Goal: Task Accomplishment & Management: Manage account settings

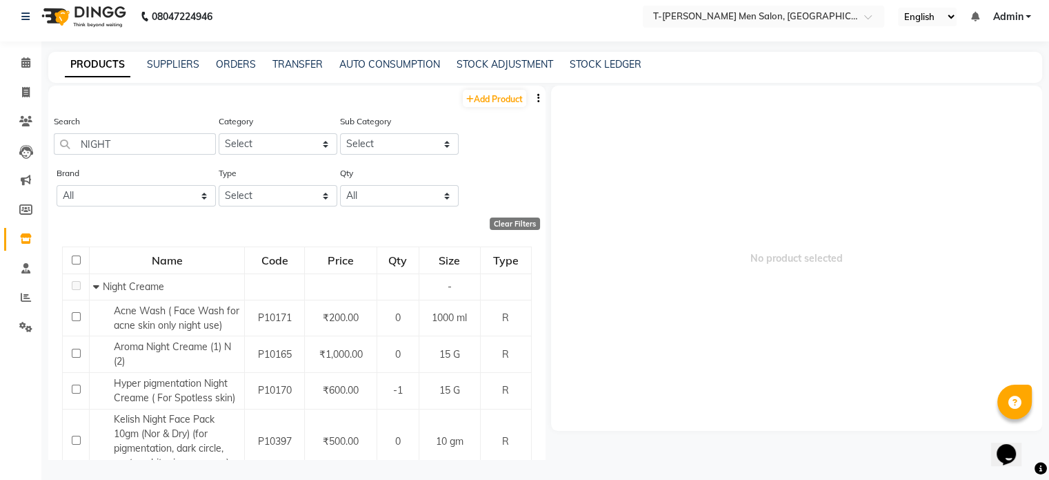
scroll to position [157, 0]
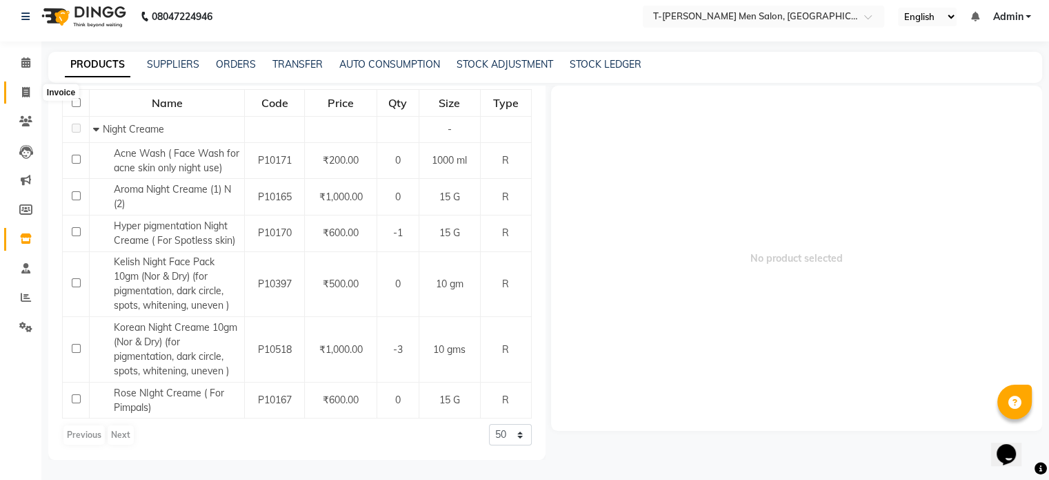
click at [30, 85] on span at bounding box center [26, 93] width 24 height 16
select select "service"
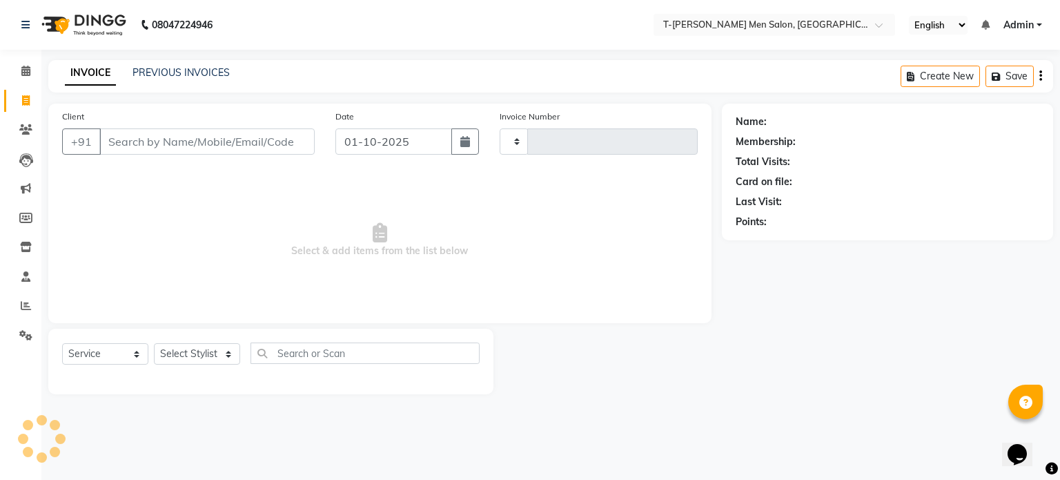
type input "6275"
select select "4816"
click at [22, 119] on link "Clients" at bounding box center [20, 130] width 33 height 23
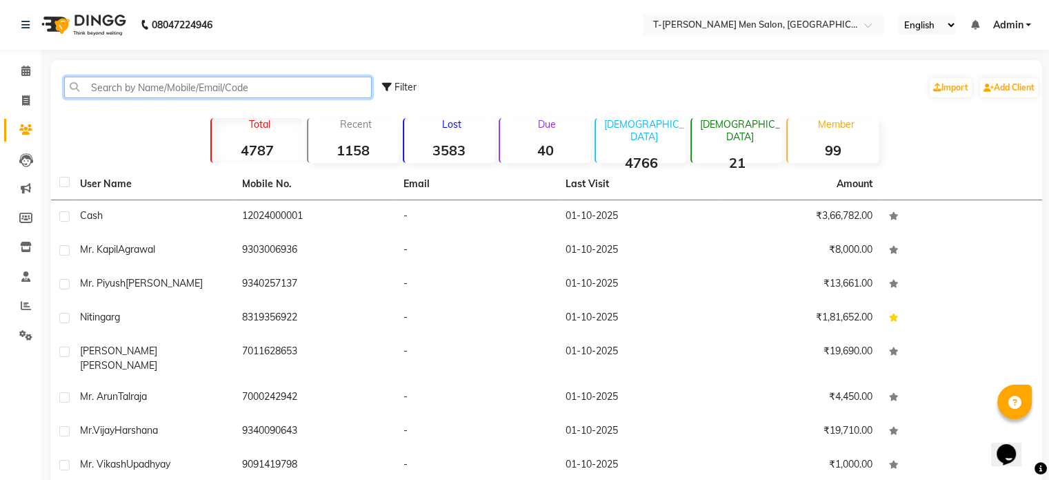
click at [204, 96] on input "text" at bounding box center [218, 87] width 308 height 21
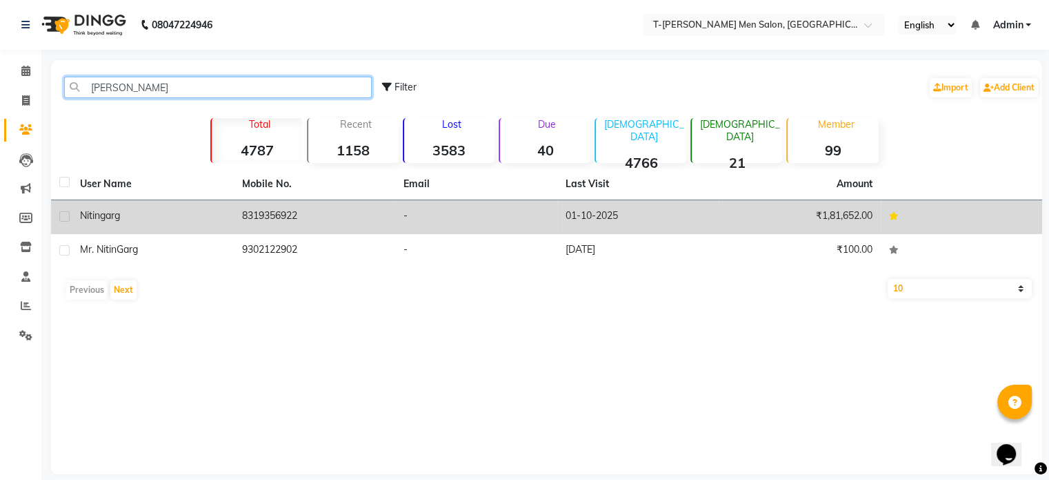
type input "[PERSON_NAME]"
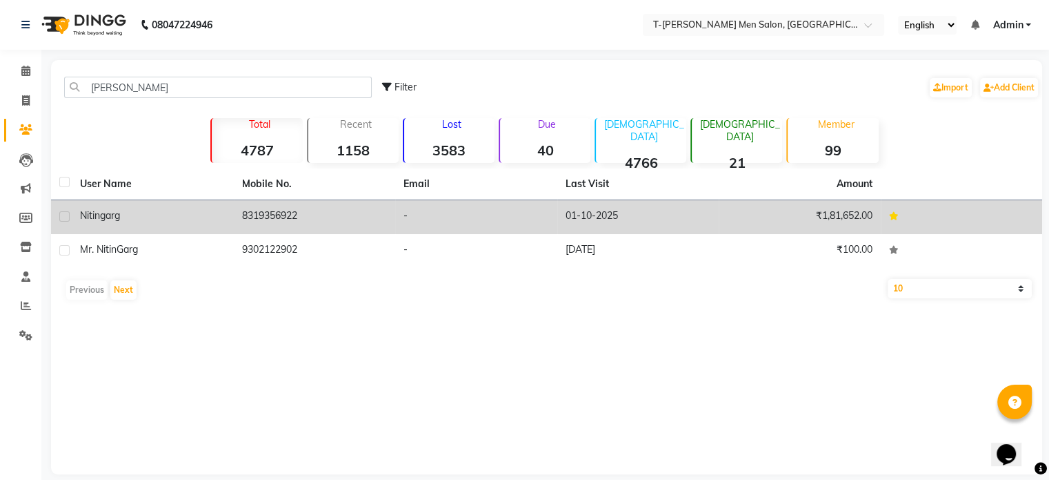
click at [275, 228] on td "8319356922" at bounding box center [315, 217] width 162 height 34
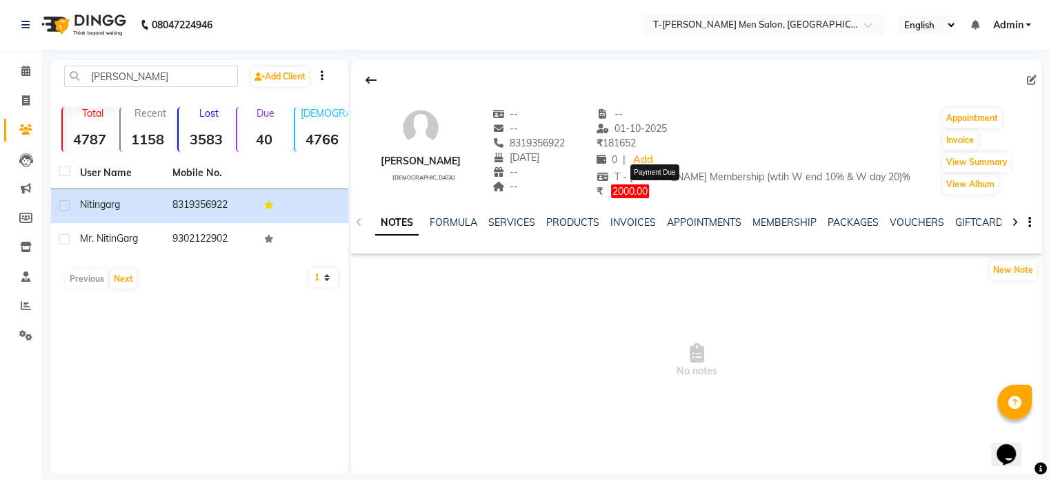
click at [649, 192] on span "2000.00" at bounding box center [630, 191] width 38 height 14
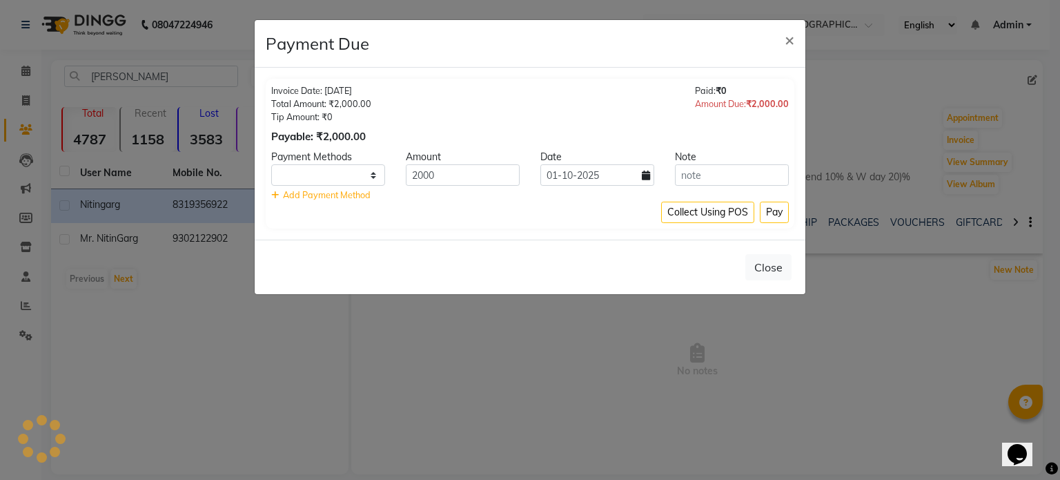
select select "1"
click at [789, 43] on span "×" at bounding box center [790, 39] width 10 height 21
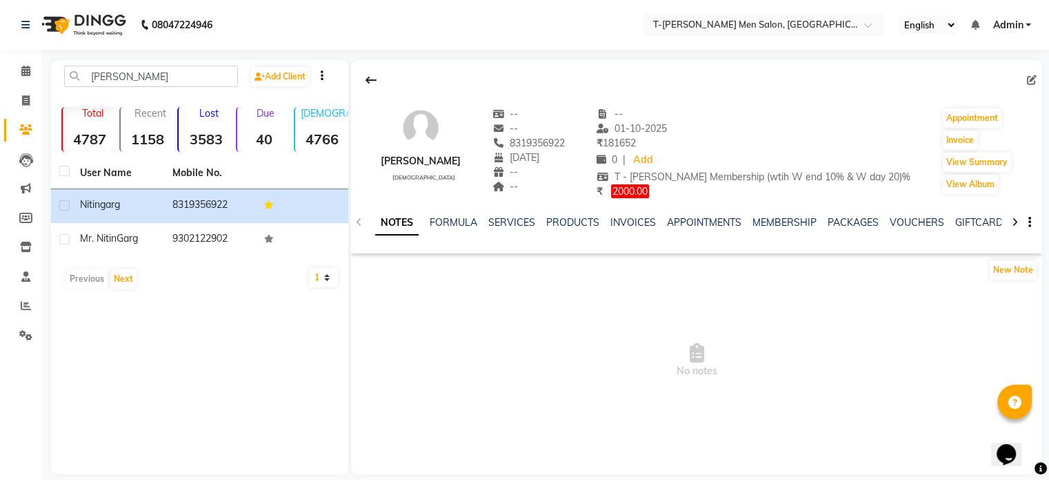
click at [627, 215] on div "INVOICES" at bounding box center [634, 222] width 46 height 14
click at [626, 224] on link "INVOICES" at bounding box center [634, 222] width 46 height 12
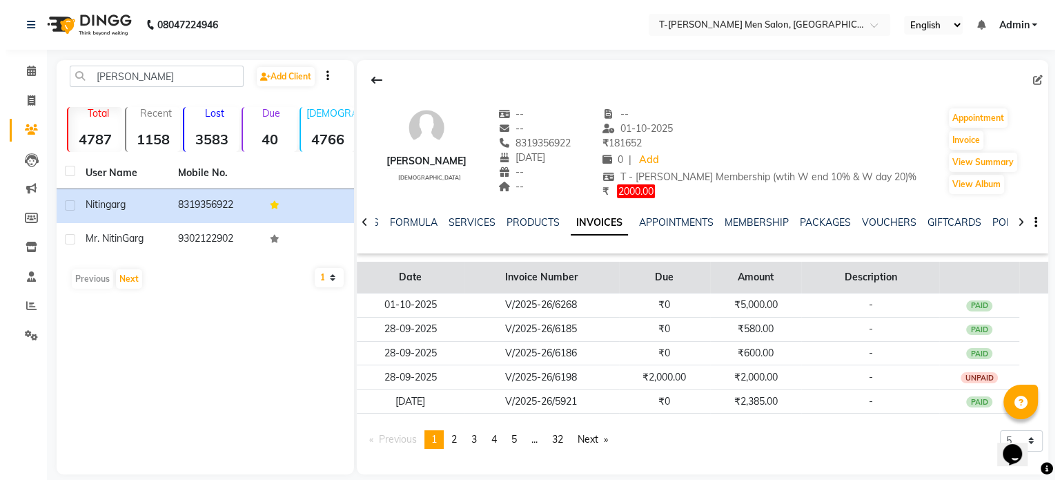
scroll to position [14, 0]
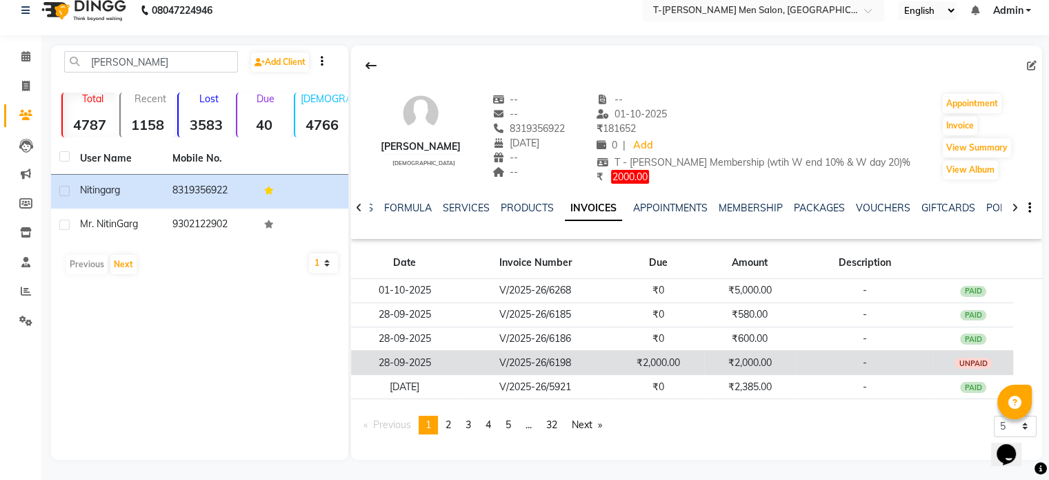
click at [419, 365] on td "28-09-2025" at bounding box center [404, 363] width 107 height 24
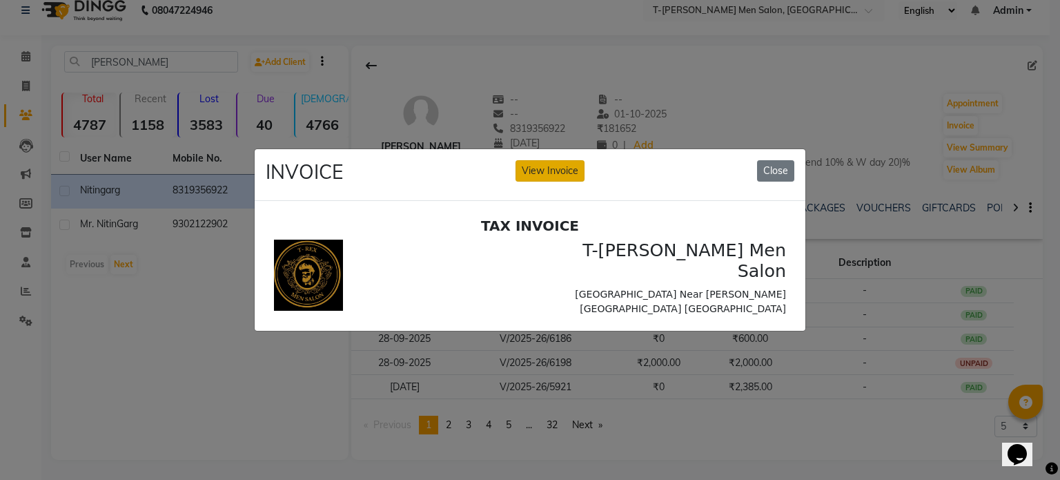
scroll to position [0, 0]
click at [562, 162] on button "View Invoice" at bounding box center [549, 170] width 69 height 21
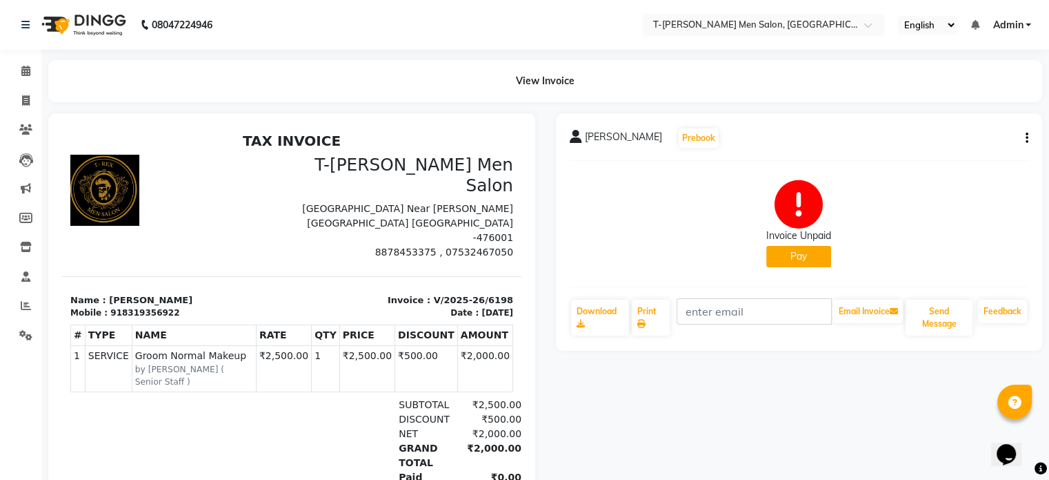
click at [1028, 139] on icon "button" at bounding box center [1027, 138] width 3 height 1
click at [931, 156] on div "Edit Invoice" at bounding box center [958, 155] width 95 height 17
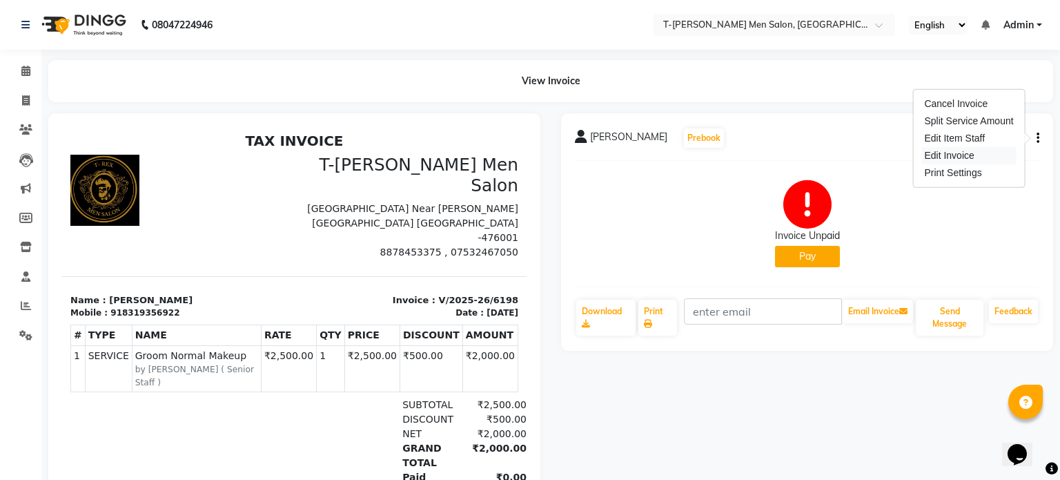
select select "service"
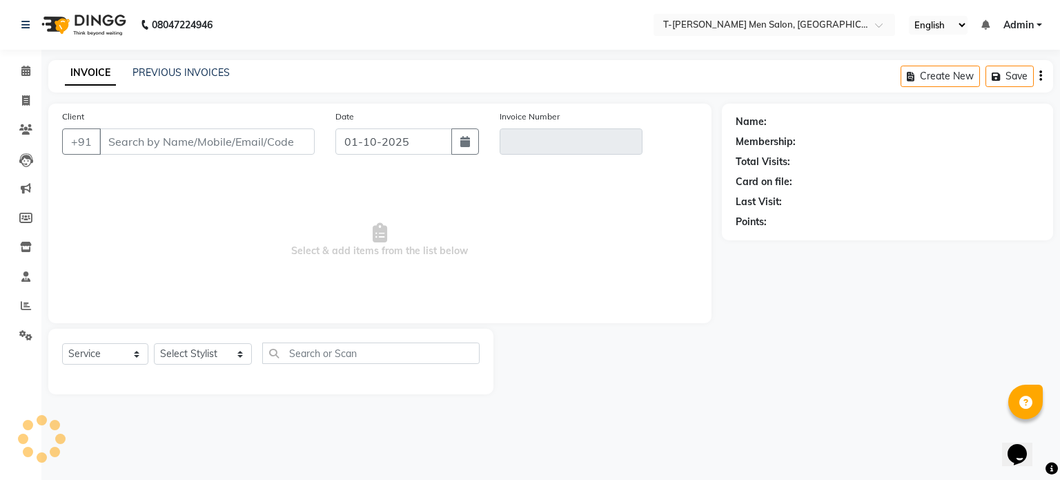
type input "8319356922"
type input "V/2025-26/6198"
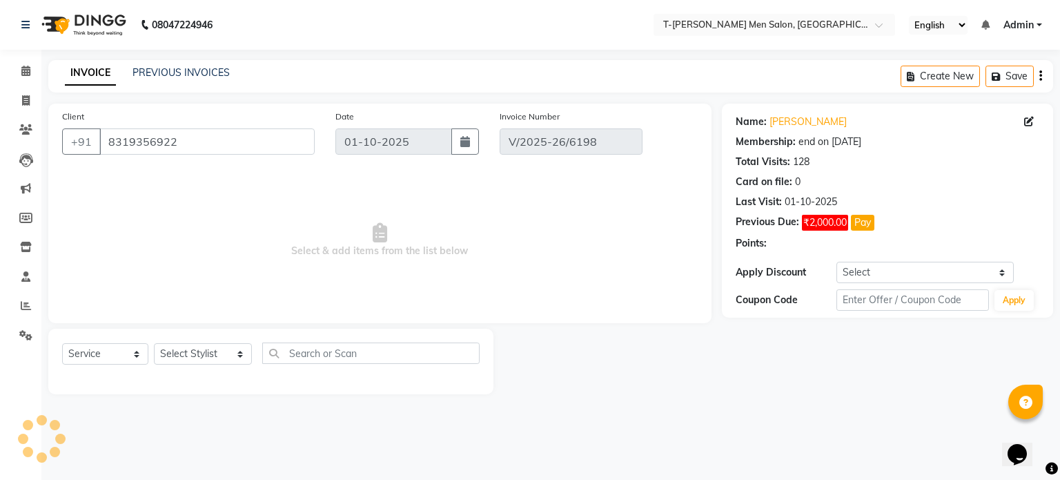
type input "28-09-2025"
select select "select"
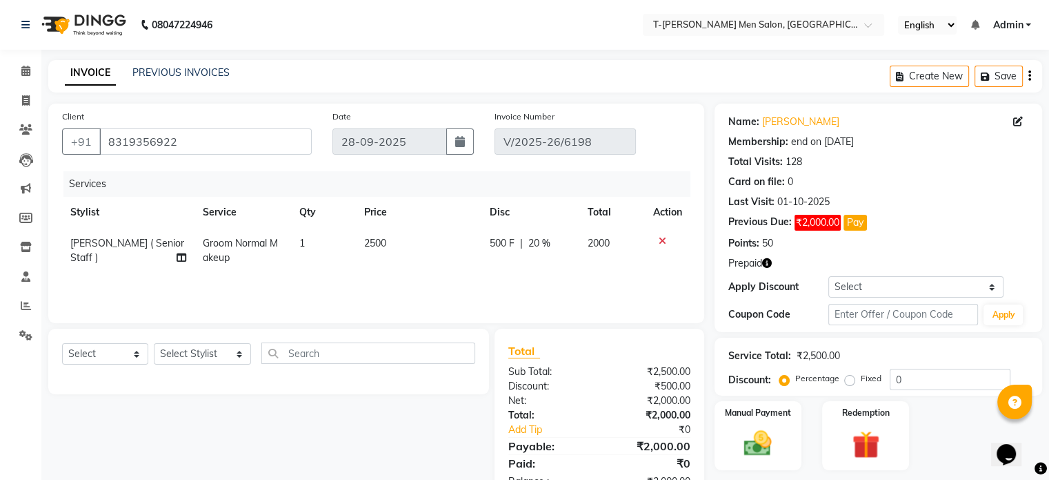
scroll to position [43, 0]
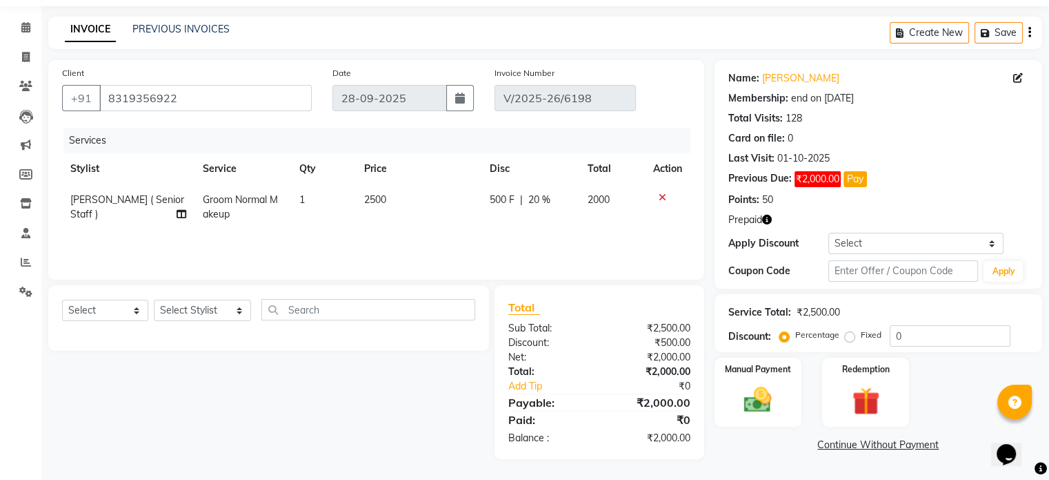
click at [511, 197] on span "500 F" at bounding box center [502, 200] width 25 height 14
select select "29432"
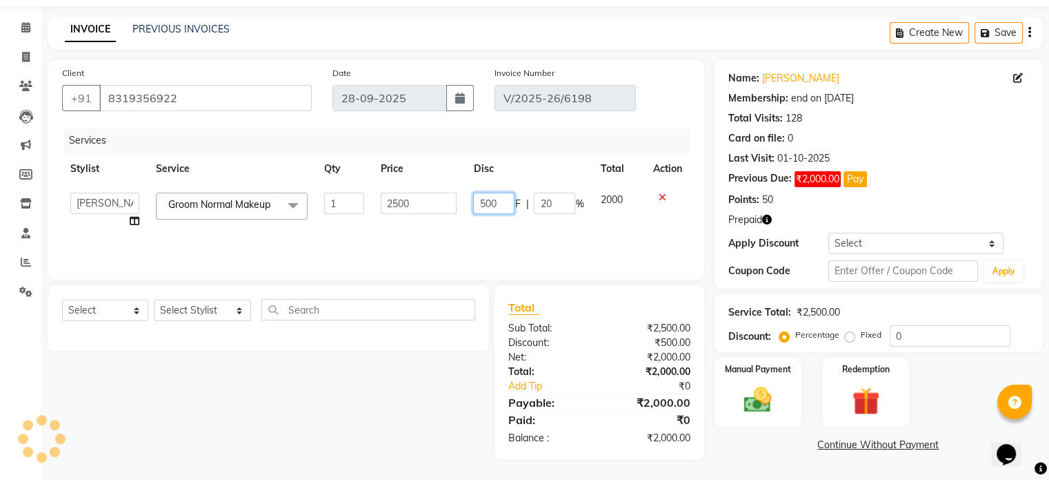
click at [503, 201] on input "500" at bounding box center [493, 203] width 41 height 21
type input "5"
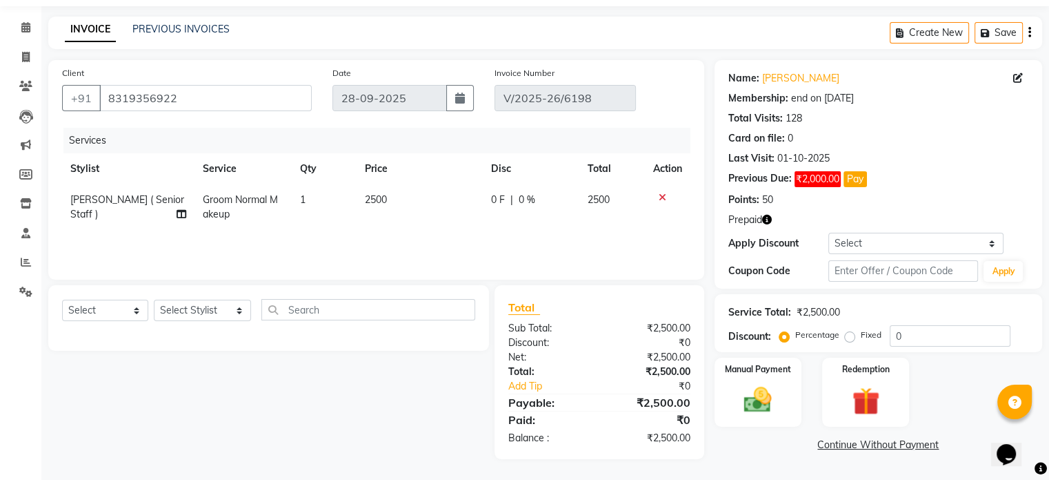
click at [492, 232] on div "Services Stylist Service Qty Price Disc Total Action Santosh ( Senior Staff ) G…" at bounding box center [376, 197] width 629 height 138
click at [865, 444] on link "Continue Without Payment" at bounding box center [879, 444] width 322 height 14
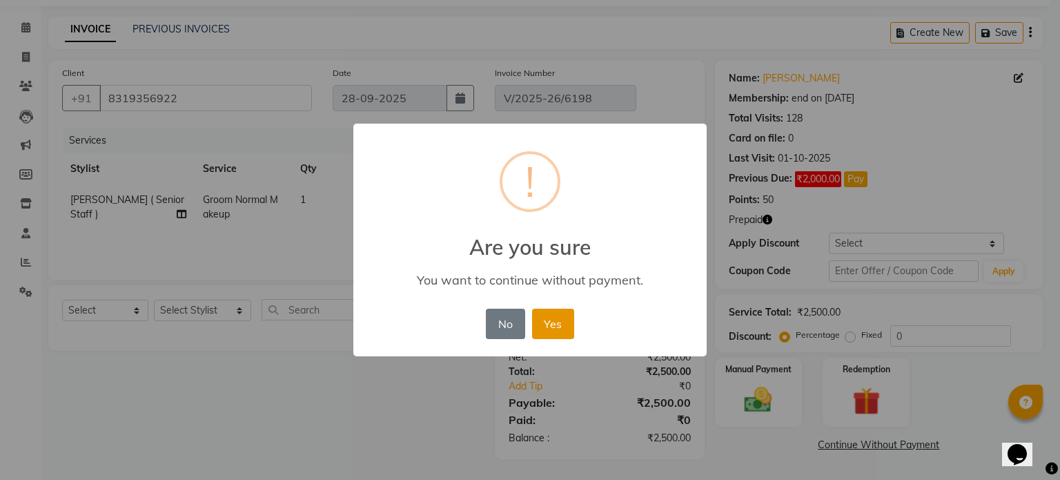
click at [539, 319] on button "Yes" at bounding box center [553, 323] width 42 height 30
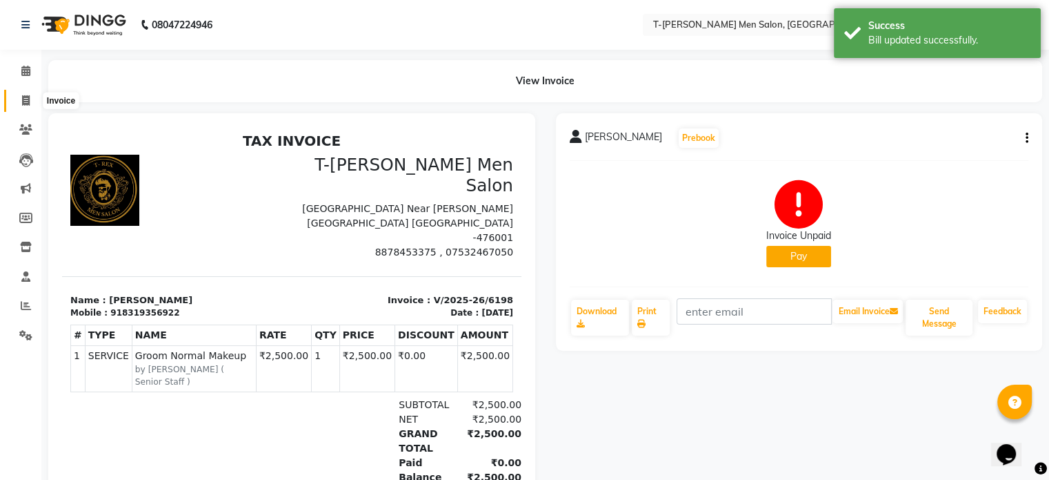
click at [23, 99] on icon at bounding box center [26, 100] width 8 height 10
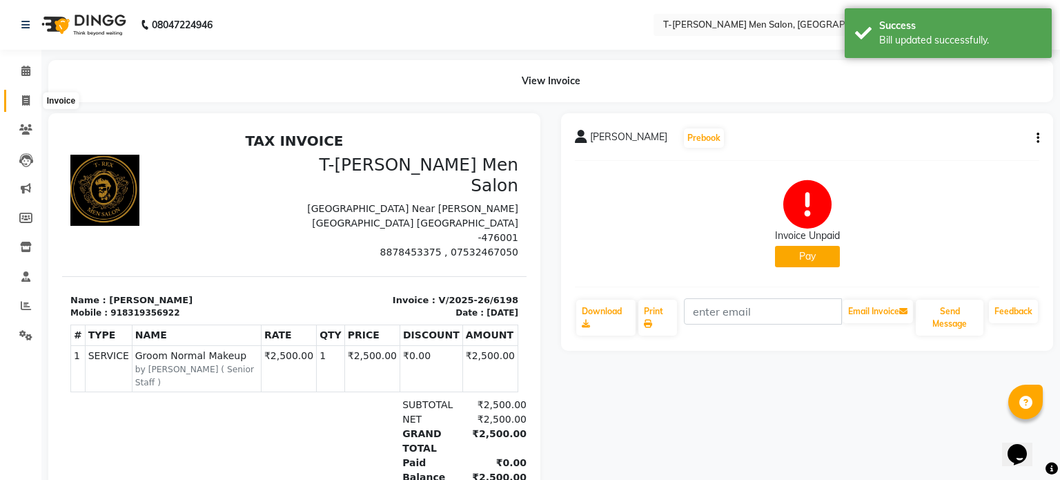
select select "service"
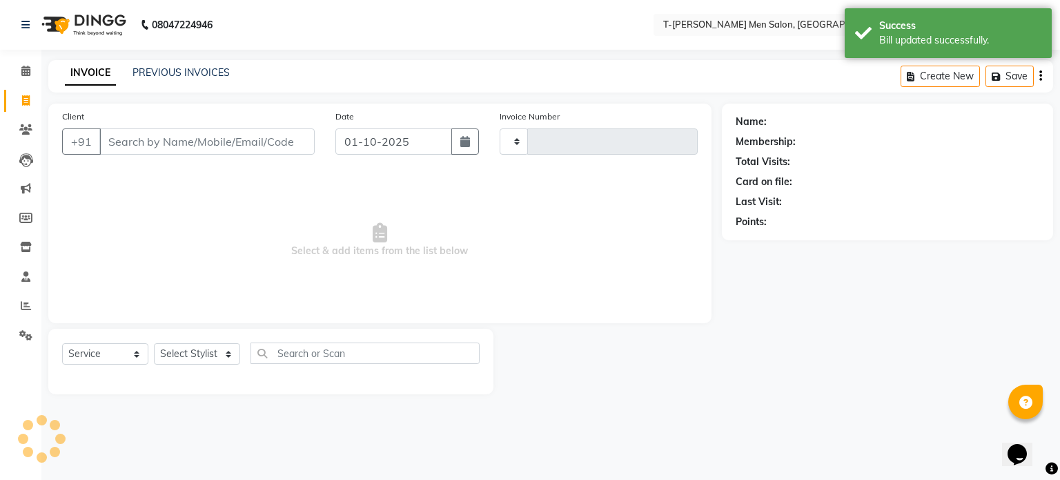
type input "6275"
select select "4816"
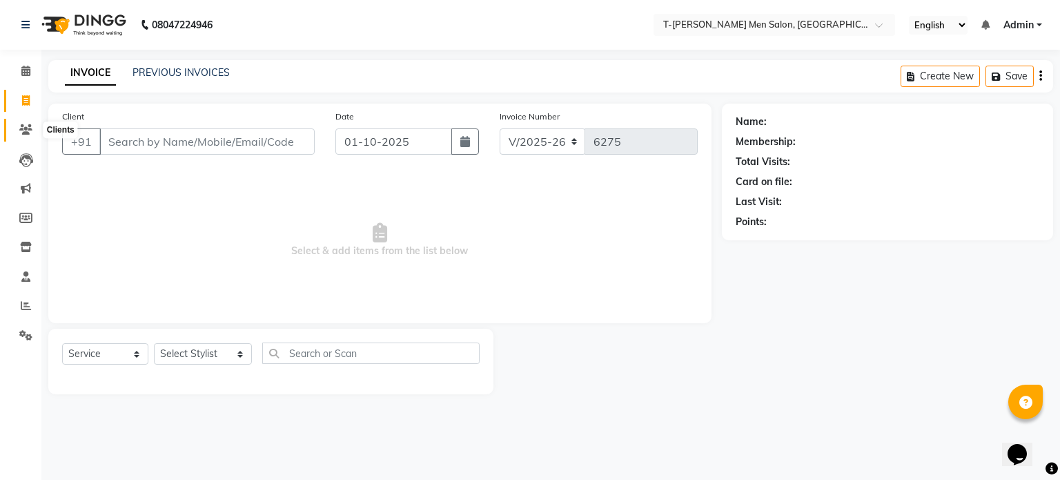
click at [28, 132] on icon at bounding box center [25, 129] width 13 height 10
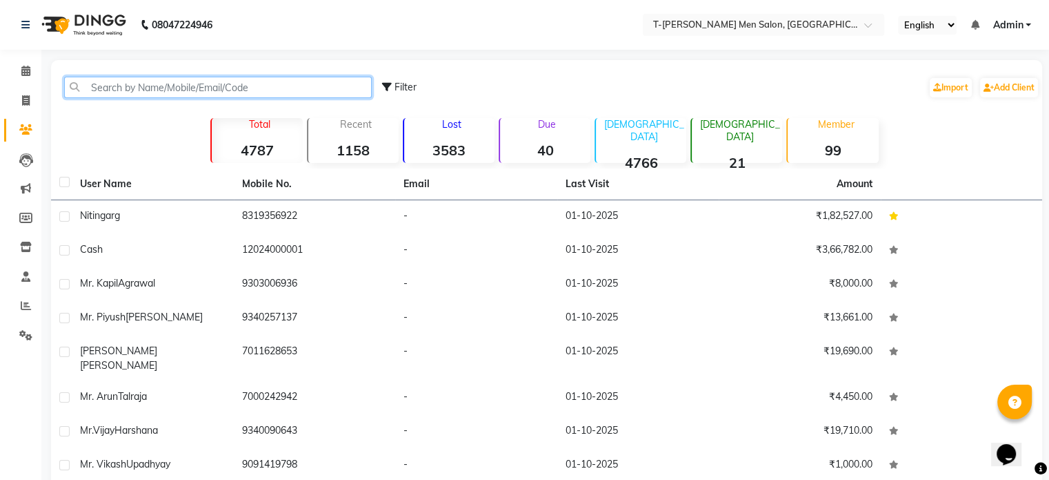
click at [232, 93] on input "text" at bounding box center [218, 87] width 308 height 21
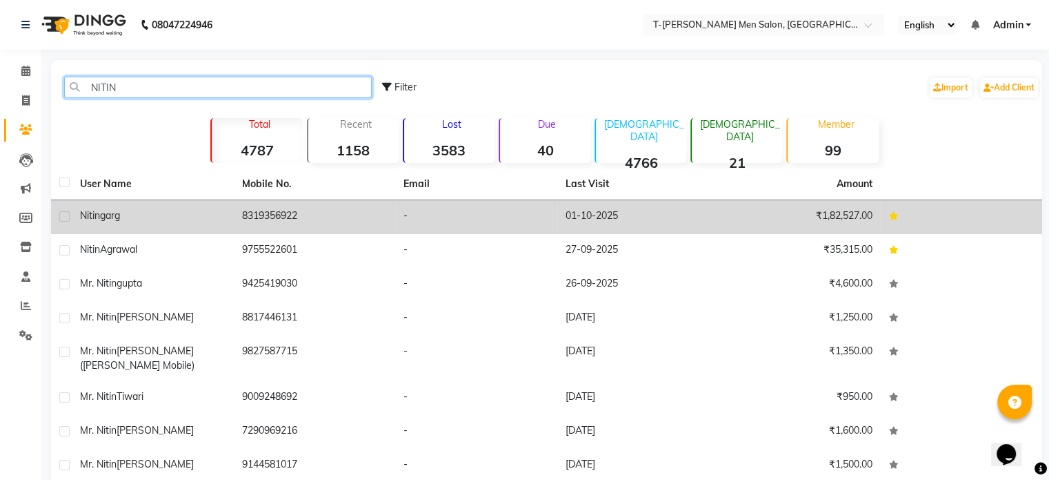
type input "NITIN"
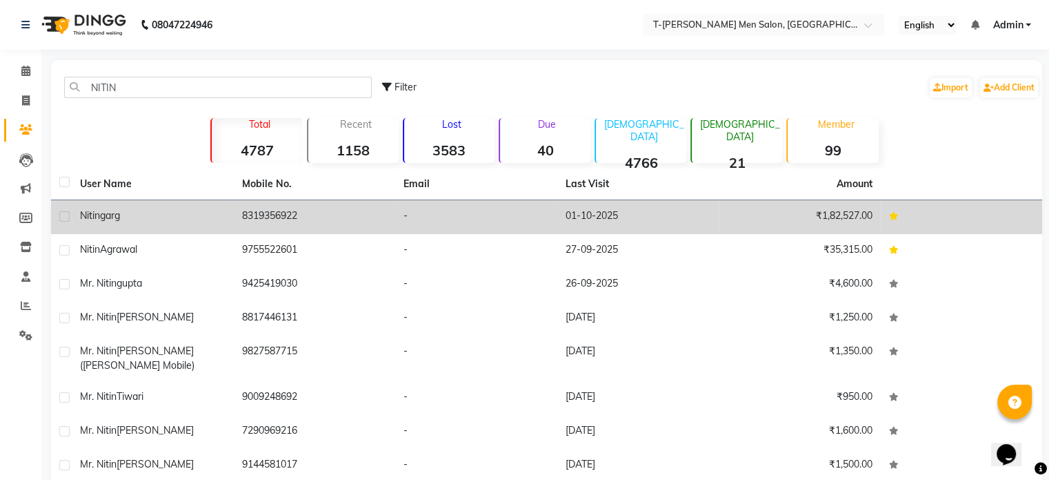
click at [105, 223] on td "[PERSON_NAME]" at bounding box center [153, 217] width 162 height 34
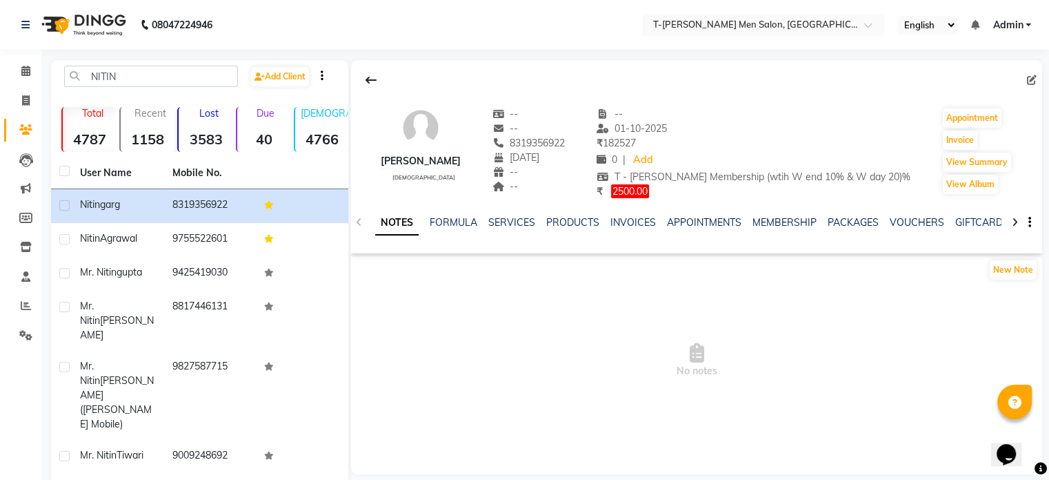
scroll to position [132, 0]
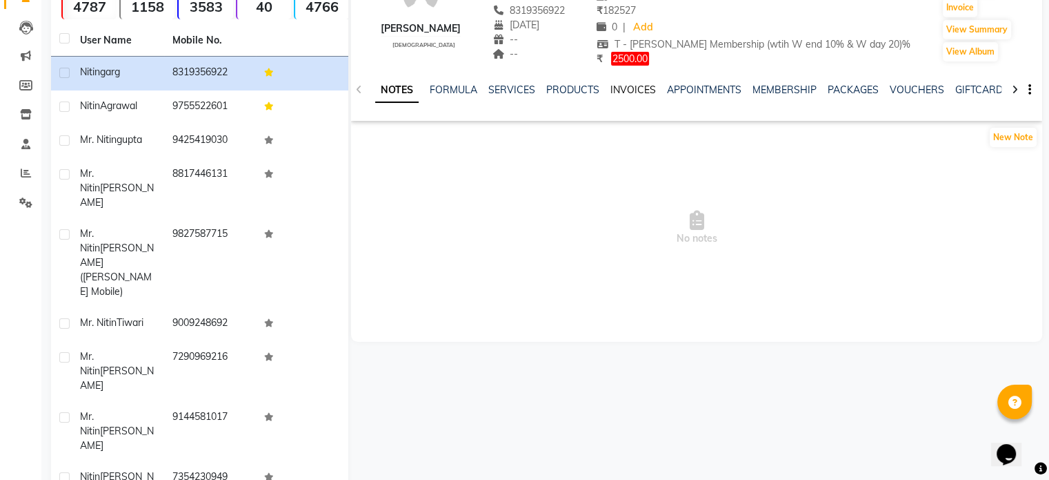
click at [627, 90] on link "INVOICES" at bounding box center [634, 89] width 46 height 12
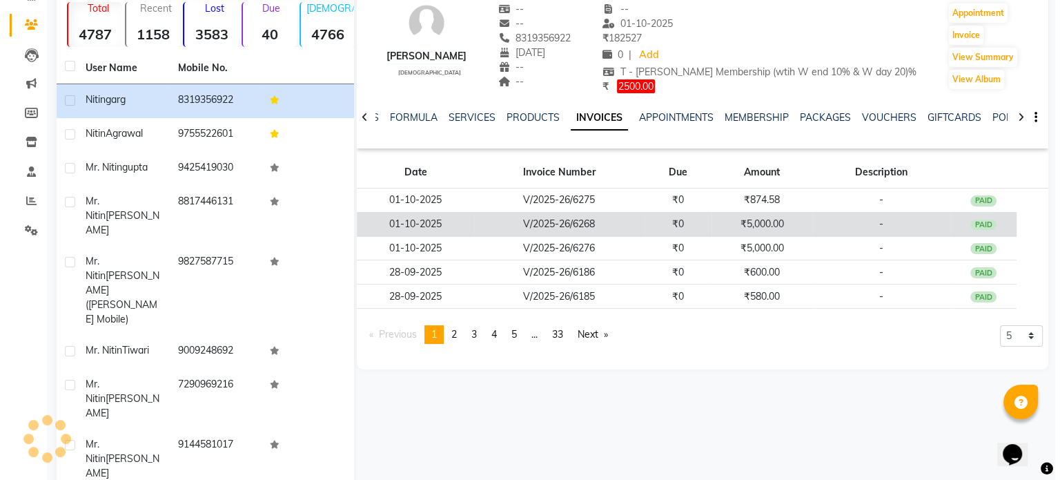
scroll to position [104, 0]
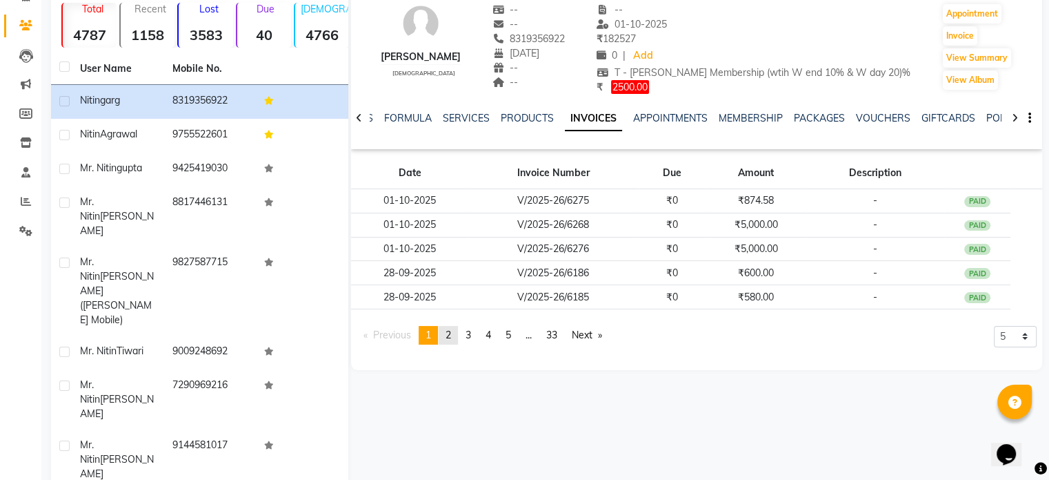
click at [455, 334] on link "page 2" at bounding box center [448, 335] width 19 height 19
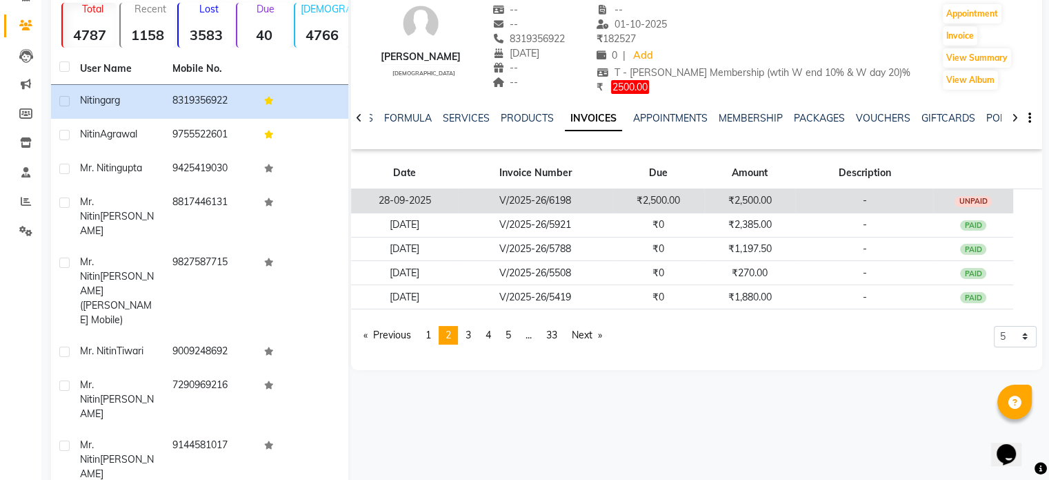
click at [420, 195] on td "28-09-2025" at bounding box center [404, 200] width 107 height 24
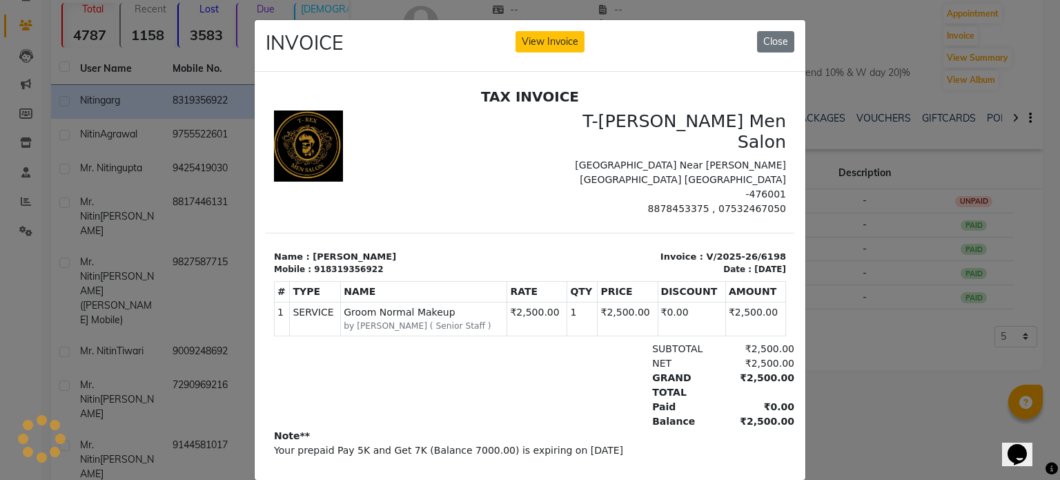
scroll to position [0, 0]
click at [542, 46] on button "View Invoice" at bounding box center [549, 41] width 69 height 21
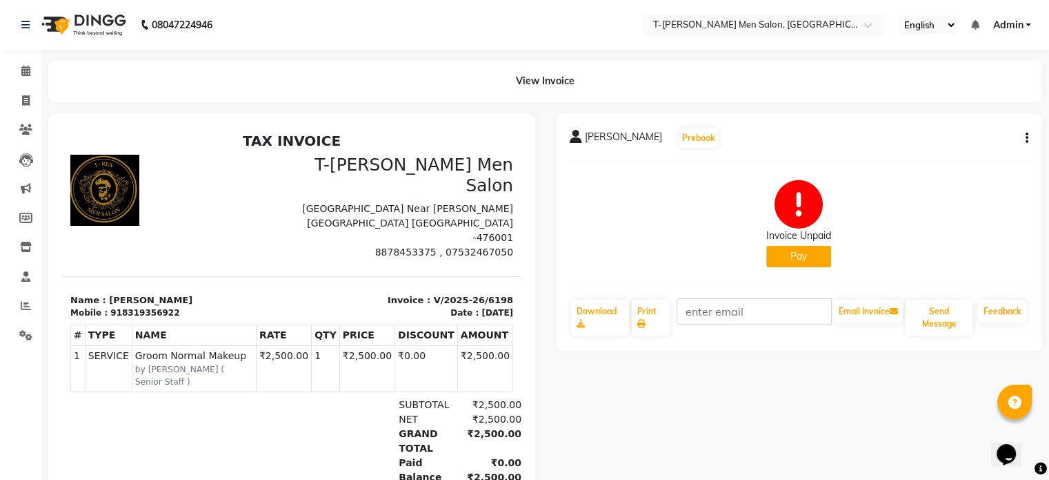
click at [1028, 138] on icon "button" at bounding box center [1027, 138] width 3 height 1
click at [931, 151] on div "Edit Invoice" at bounding box center [958, 155] width 95 height 17
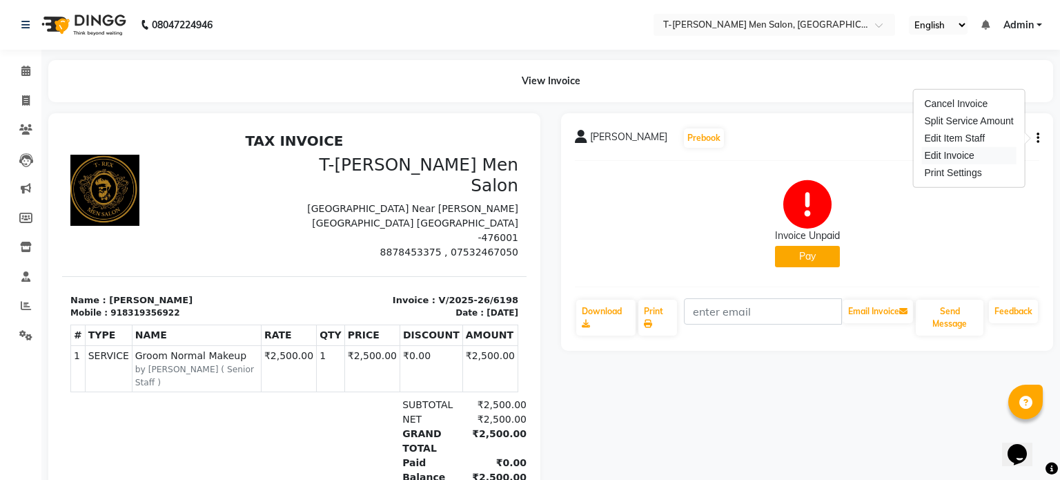
select select "service"
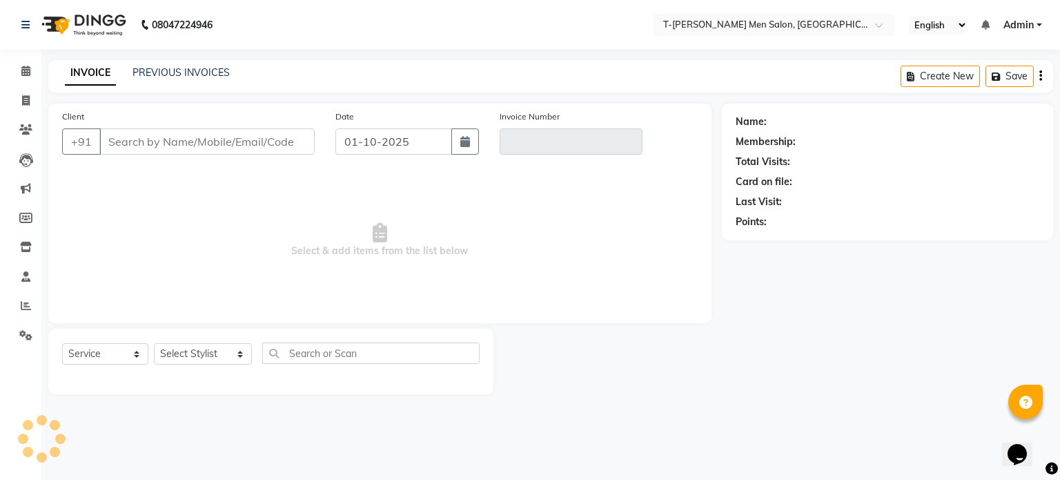
type input "8319356922"
type input "V/2025-26/6198"
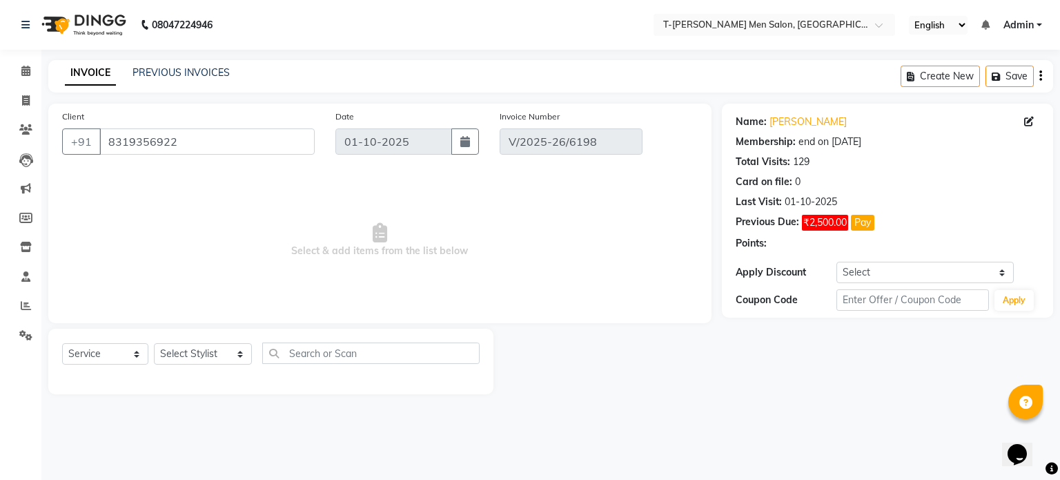
type input "28-09-2025"
select select "select"
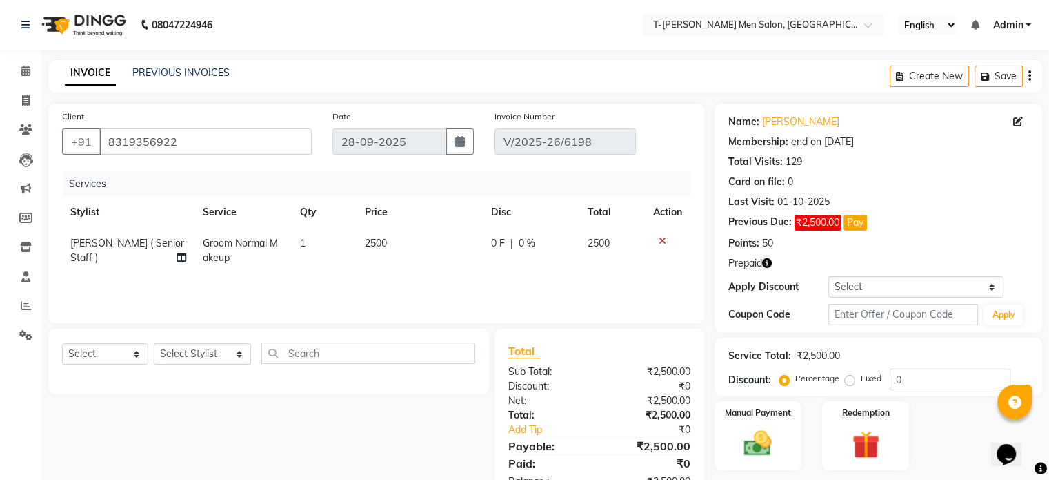
scroll to position [43, 0]
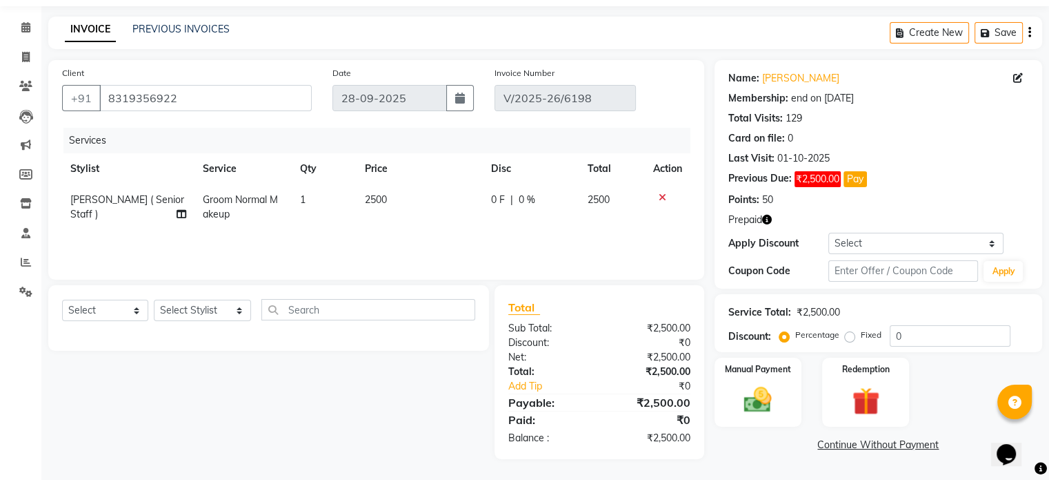
click at [491, 204] on span "0 F" at bounding box center [498, 200] width 14 height 14
select select "29432"
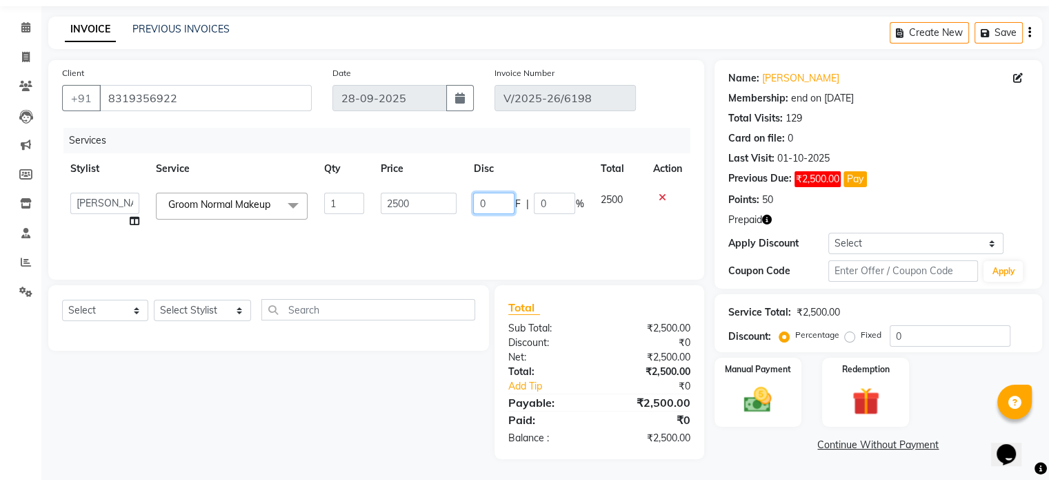
click at [491, 204] on input "0" at bounding box center [493, 203] width 41 height 21
type input "20"
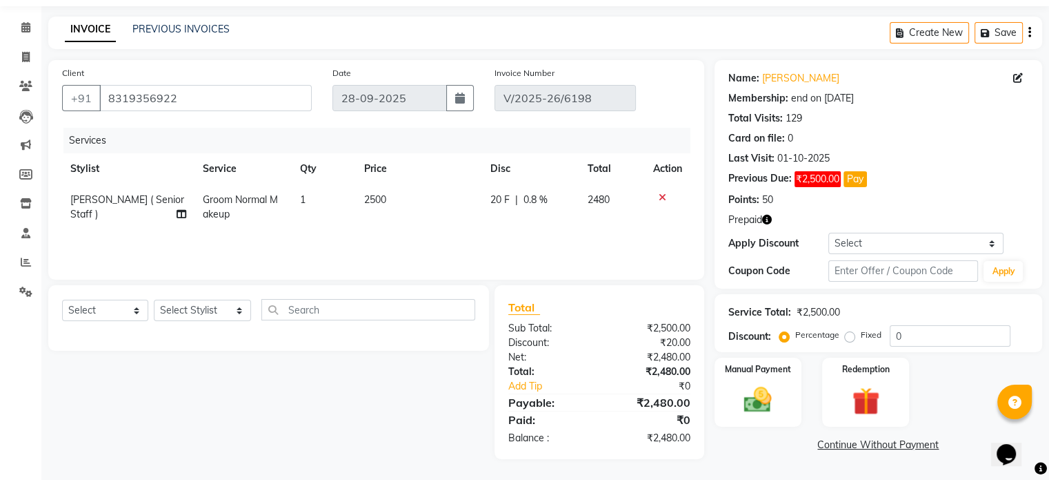
click at [542, 237] on div "Services Stylist Service Qty Price Disc Total Action Santosh ( Senior Staff ) G…" at bounding box center [376, 197] width 629 height 138
click at [497, 195] on span "20 F" at bounding box center [500, 200] width 19 height 14
select select "29432"
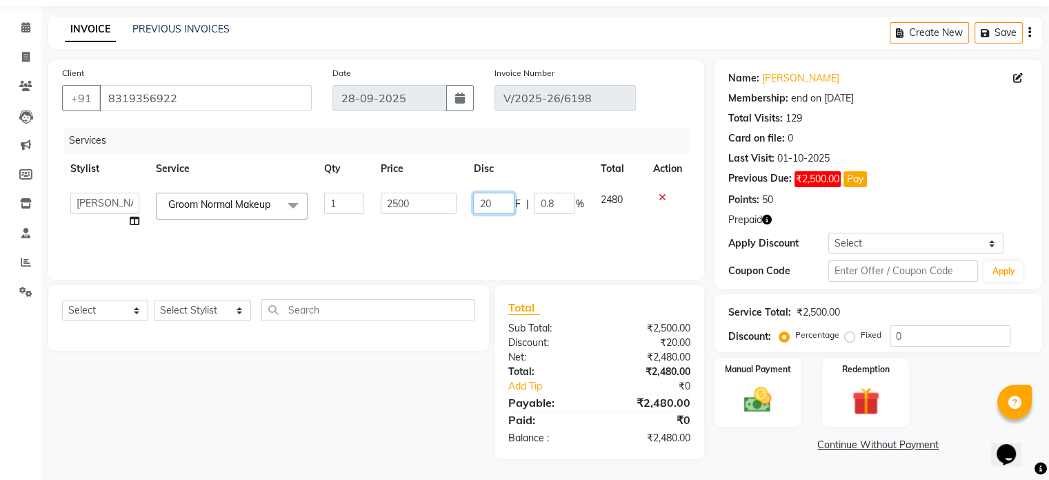
click at [496, 204] on input "20" at bounding box center [493, 203] width 41 height 21
type input "2"
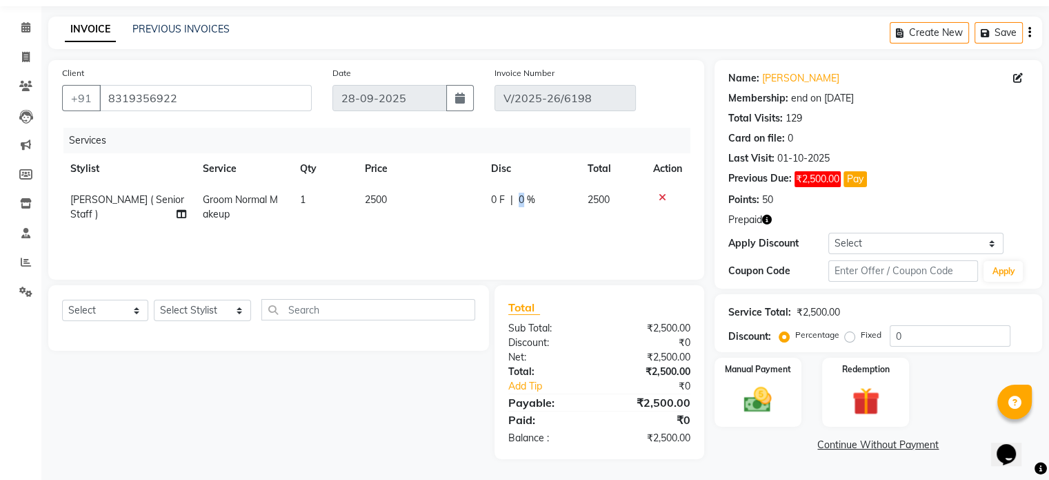
drag, startPoint x: 513, startPoint y: 206, endPoint x: 522, endPoint y: 204, distance: 9.4
click at [522, 204] on div "0 F | 0 %" at bounding box center [531, 200] width 80 height 14
select select "29432"
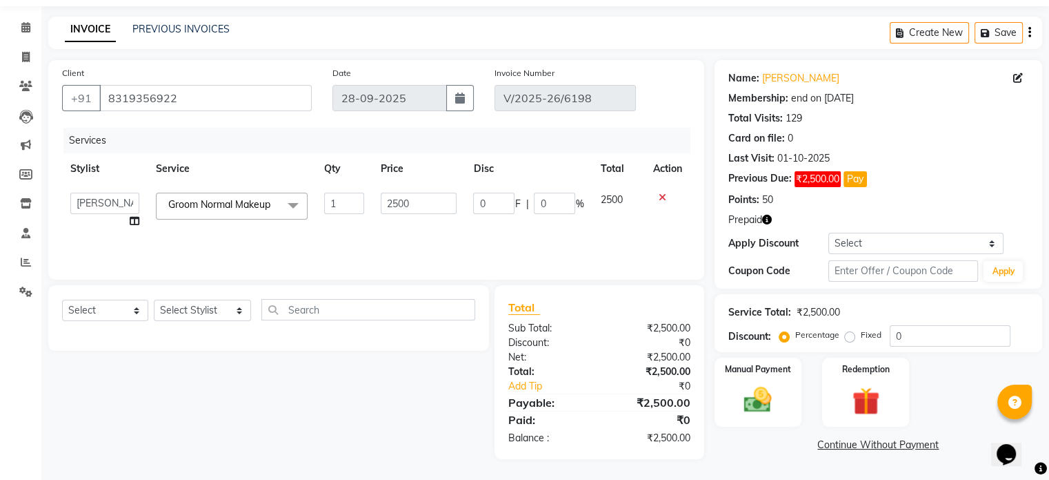
click at [522, 204] on div "0 F | 0 %" at bounding box center [528, 203] width 110 height 21
click at [544, 204] on input "0" at bounding box center [554, 203] width 41 height 21
type input "20"
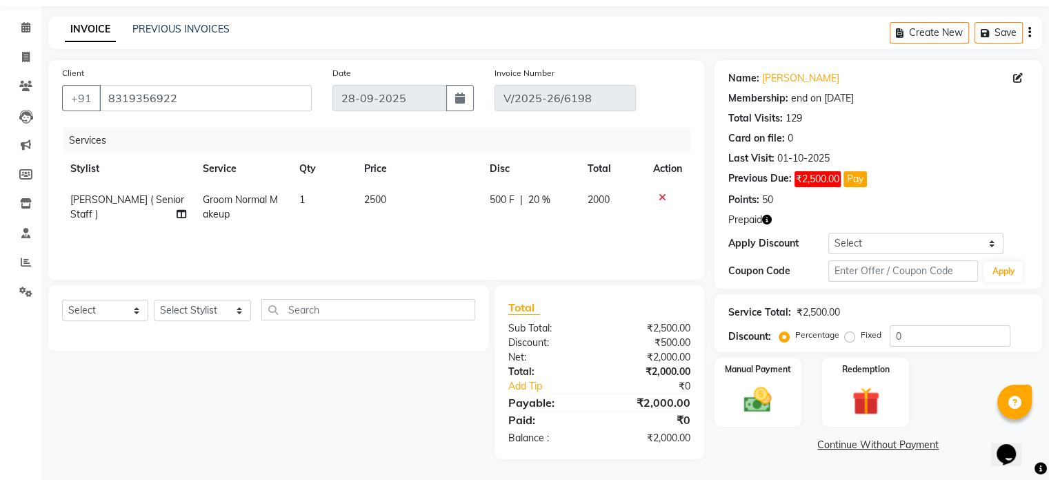
click at [602, 222] on td "2000" at bounding box center [613, 207] width 66 height 46
select select "29432"
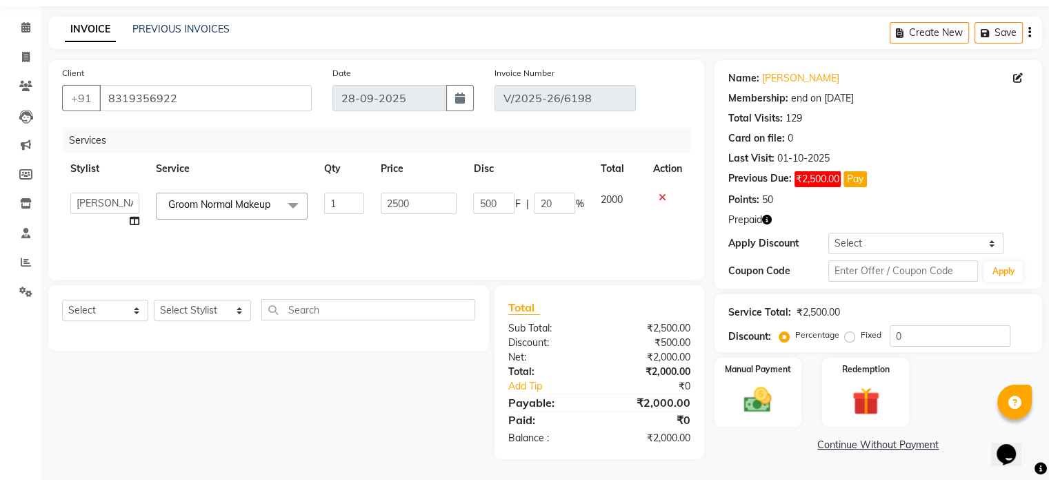
click at [866, 442] on link "Continue Without Payment" at bounding box center [879, 444] width 322 height 14
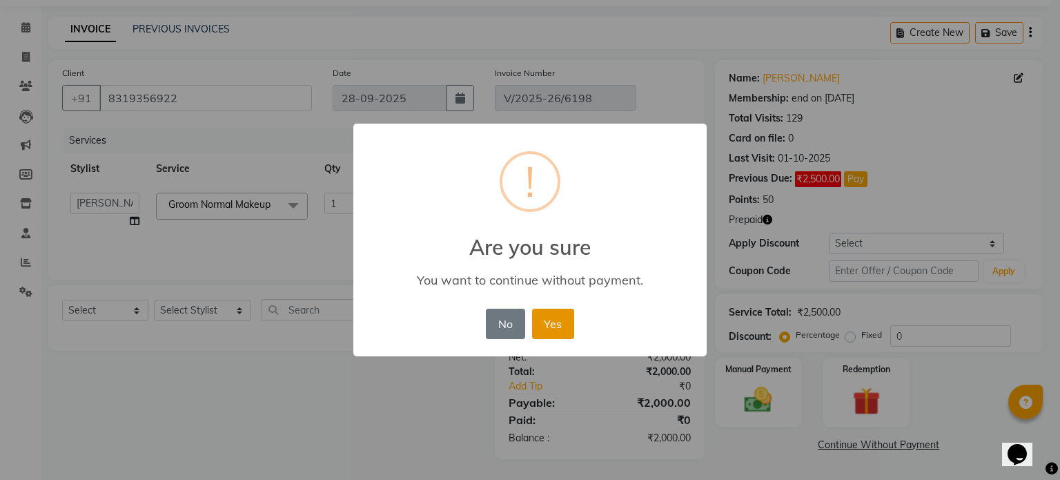
click at [551, 324] on button "Yes" at bounding box center [553, 323] width 42 height 30
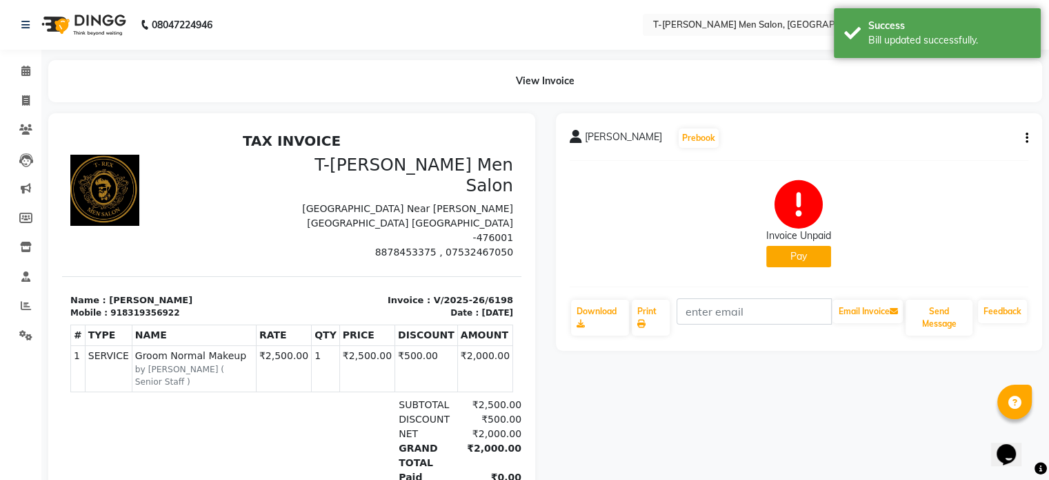
click at [780, 264] on button "Pay" at bounding box center [799, 256] width 65 height 21
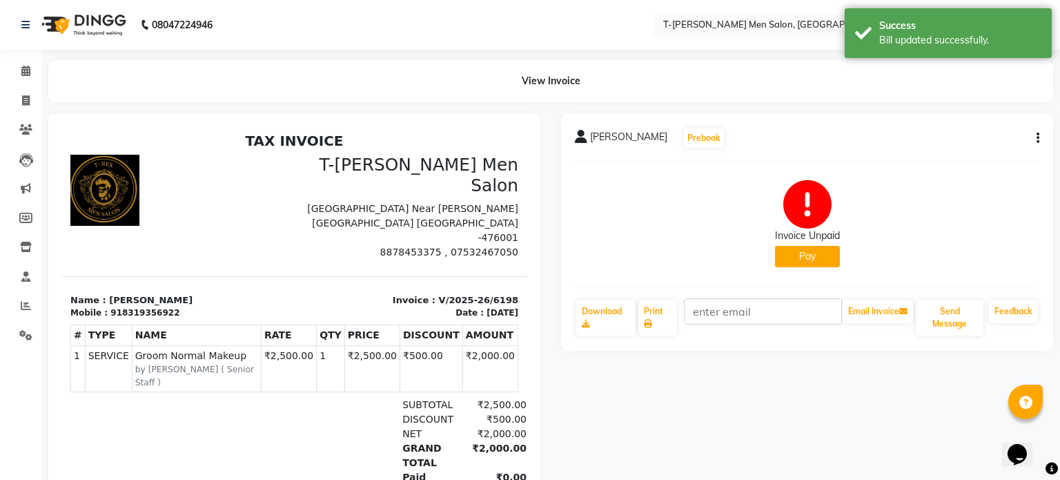
select select "1"
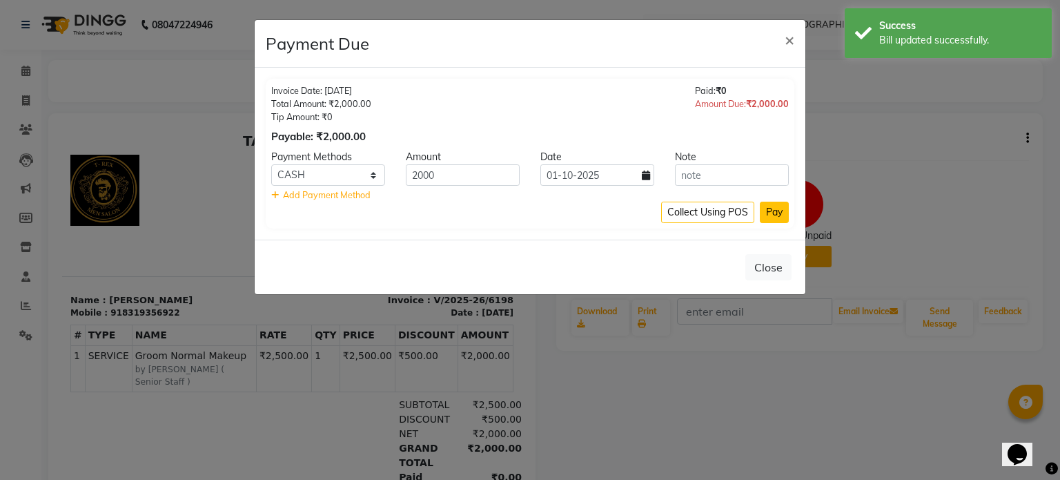
click at [774, 215] on button "Pay" at bounding box center [774, 211] width 29 height 21
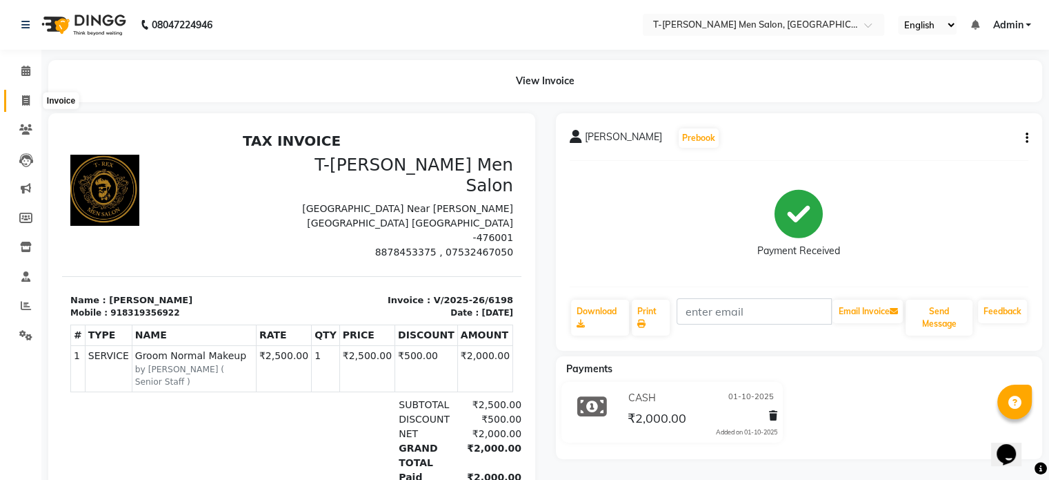
click at [33, 104] on span at bounding box center [26, 101] width 24 height 16
select select "service"
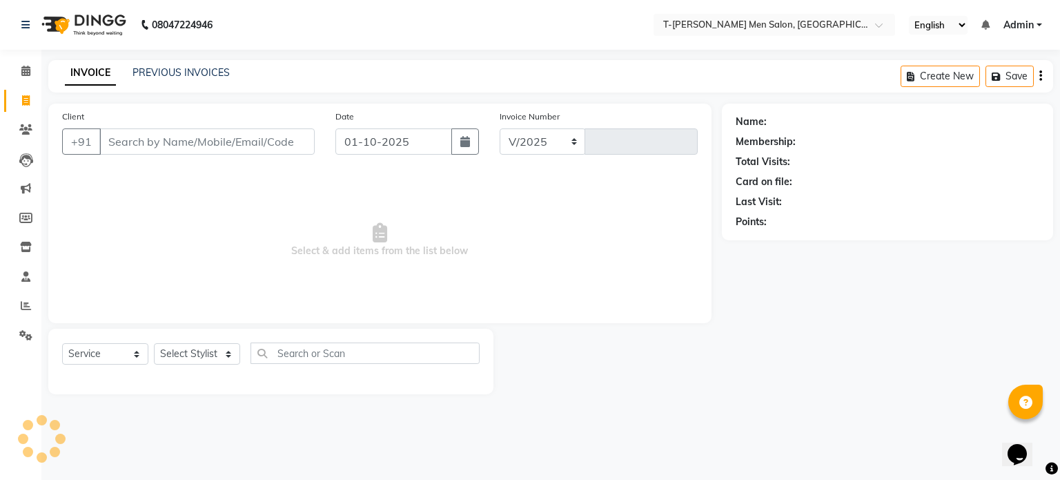
select select "4816"
type input "6277"
click at [27, 81] on link "Calendar" at bounding box center [20, 71] width 33 height 23
